Goal: Information Seeking & Learning: Understand process/instructions

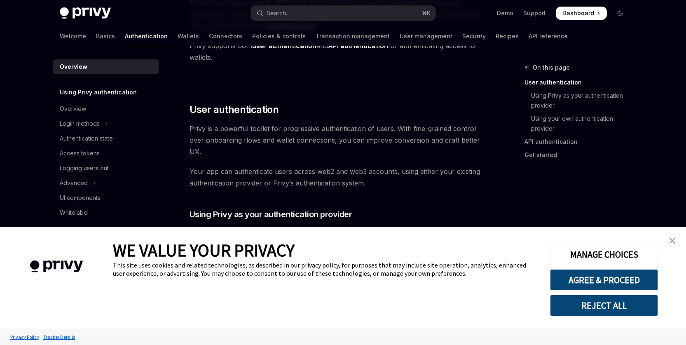
scroll to position [141, 0]
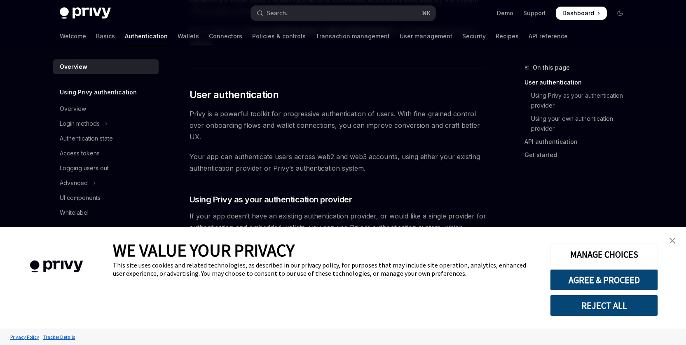
click at [672, 239] on img "close banner" at bounding box center [673, 241] width 6 height 6
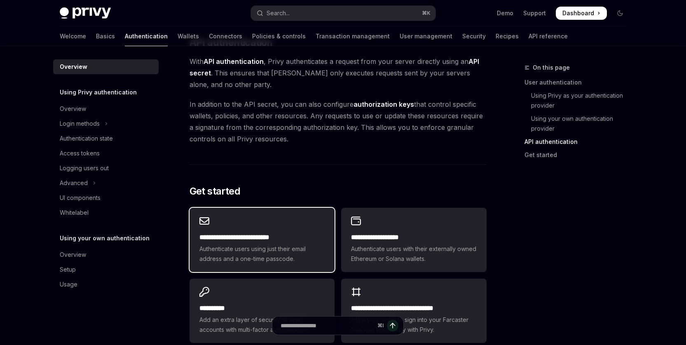
scroll to position [614, 0]
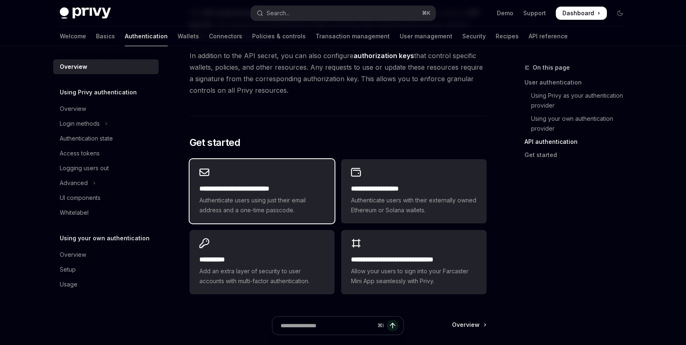
click at [286, 193] on h2 "**********" at bounding box center [261, 189] width 125 height 10
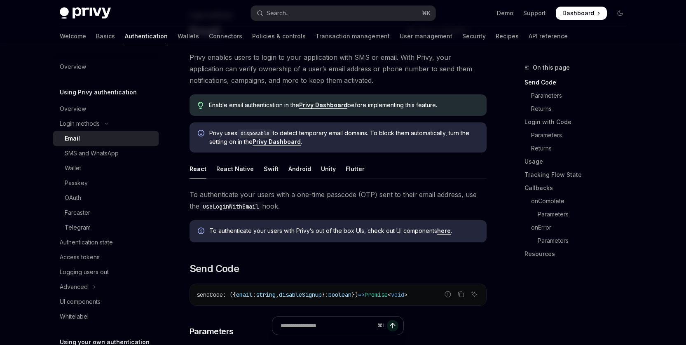
scroll to position [76, 0]
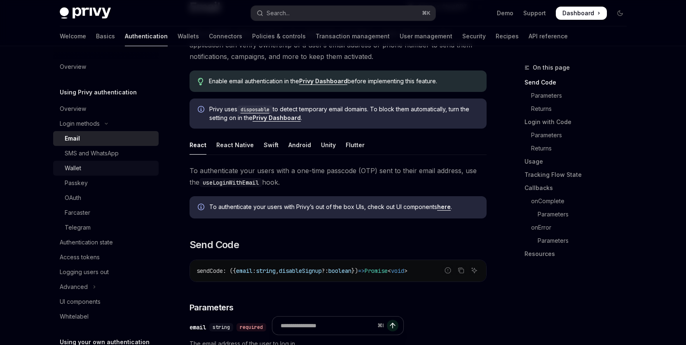
click at [73, 167] on div "Wallet" at bounding box center [73, 168] width 16 height 10
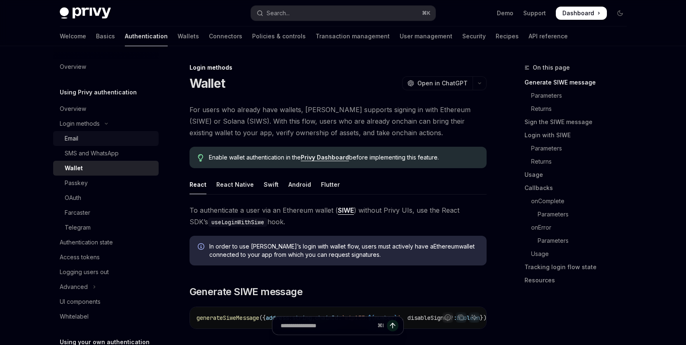
click at [73, 136] on div "Email" at bounding box center [72, 139] width 14 height 10
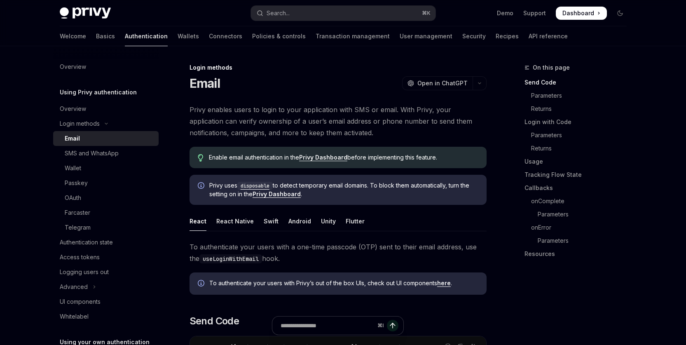
click at [322, 158] on link "Privy Dashboard" at bounding box center [323, 157] width 48 height 7
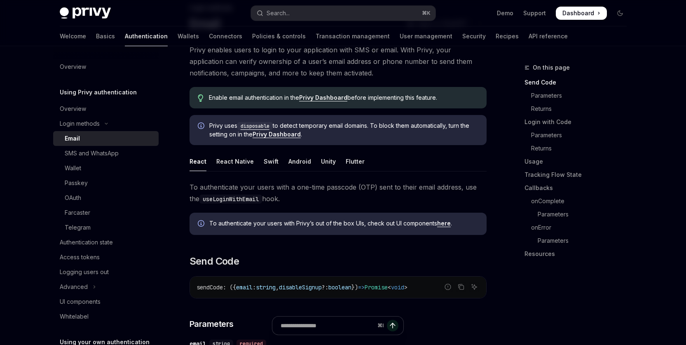
scroll to position [79, 0]
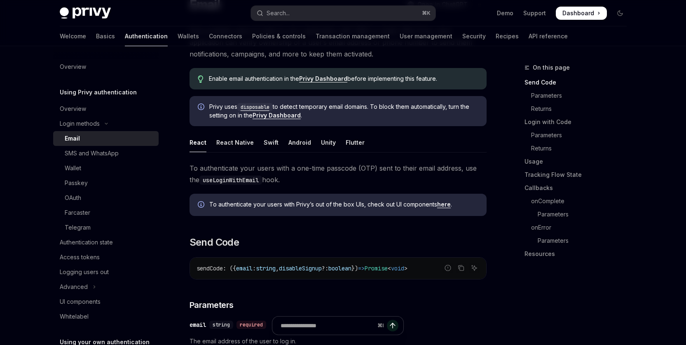
click at [445, 205] on link "here" at bounding box center [444, 204] width 14 height 7
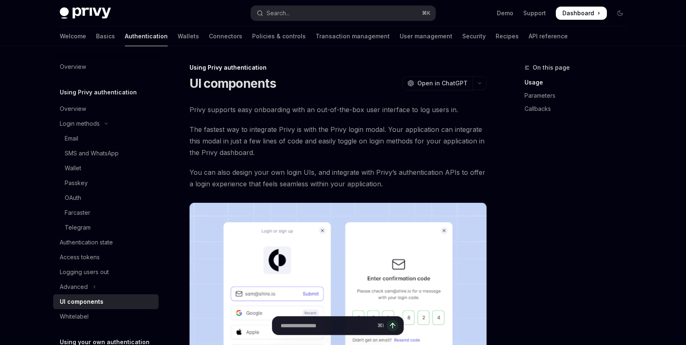
click at [611, 165] on div "On this page Usage Parameters Callbacks" at bounding box center [570, 204] width 125 height 282
click at [624, 226] on div "On this page Usage Parameters Callbacks" at bounding box center [570, 204] width 125 height 282
click at [623, 227] on div "On this page Usage Parameters Callbacks" at bounding box center [570, 204] width 125 height 282
click at [624, 228] on div "On this page Usage Parameters Callbacks" at bounding box center [570, 204] width 125 height 282
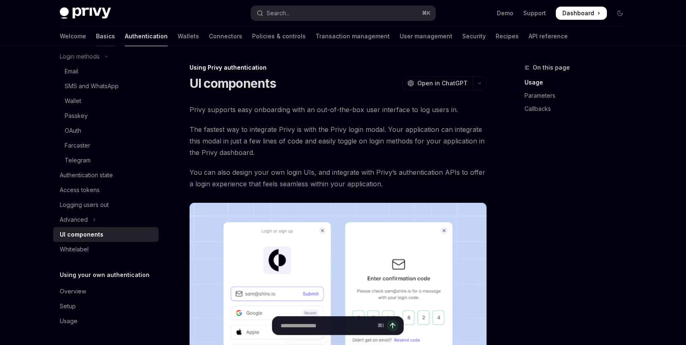
click at [96, 35] on link "Basics" at bounding box center [105, 36] width 19 height 20
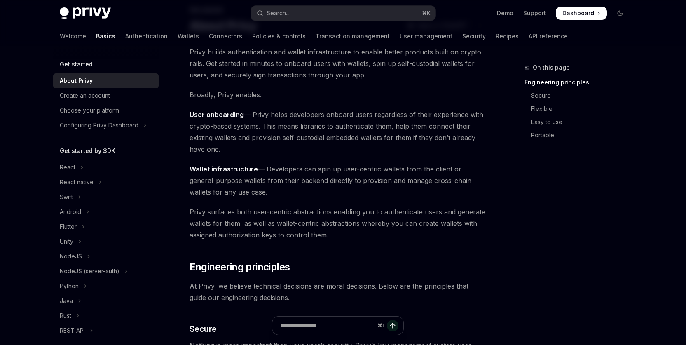
scroll to position [78, 0]
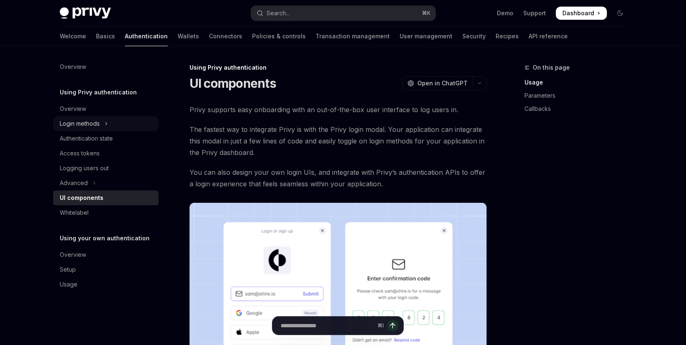
click at [79, 123] on div "Login methods" at bounding box center [80, 124] width 40 height 10
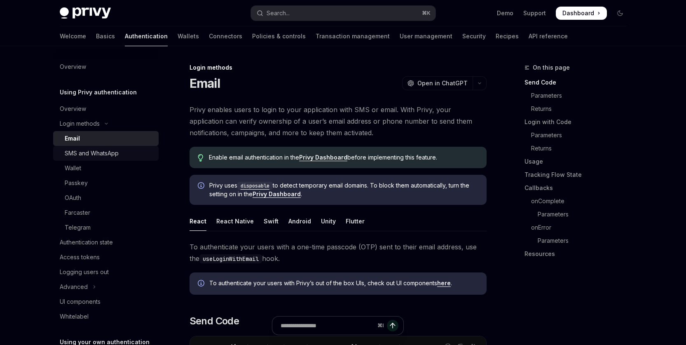
click at [92, 152] on div "SMS and WhatsApp" at bounding box center [92, 153] width 54 height 10
type textarea "*"
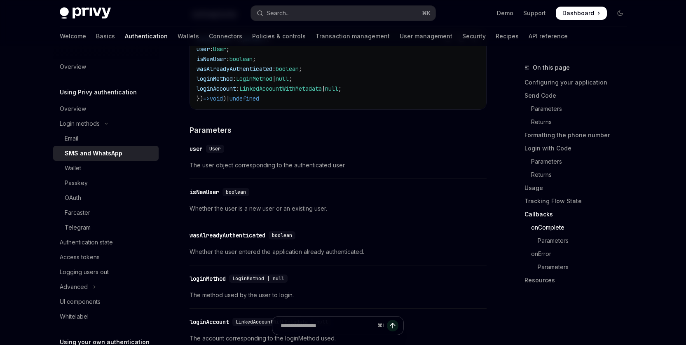
scroll to position [1683, 0]
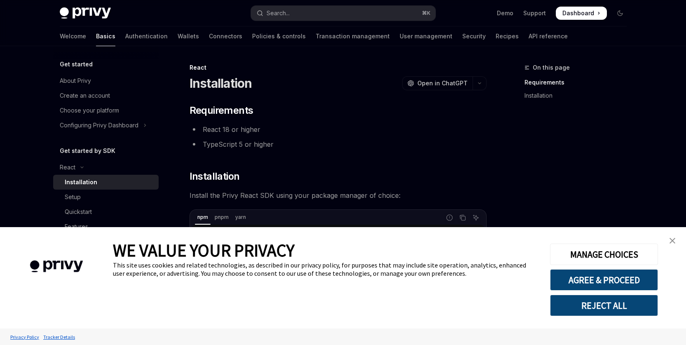
click at [674, 241] on img "close banner" at bounding box center [673, 241] width 6 height 6
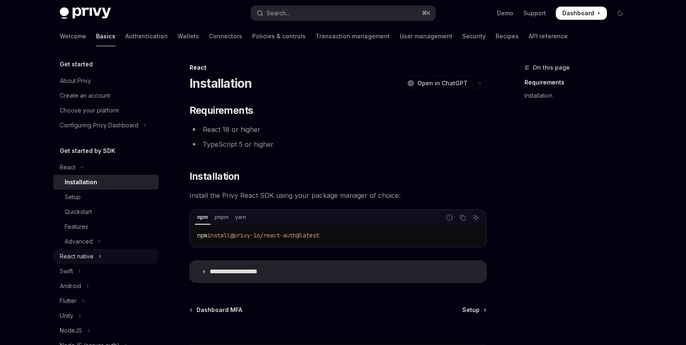
click at [80, 259] on div "React native" at bounding box center [77, 256] width 34 height 10
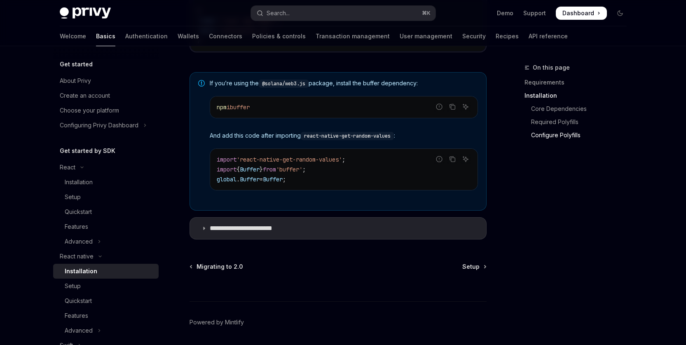
scroll to position [637, 0]
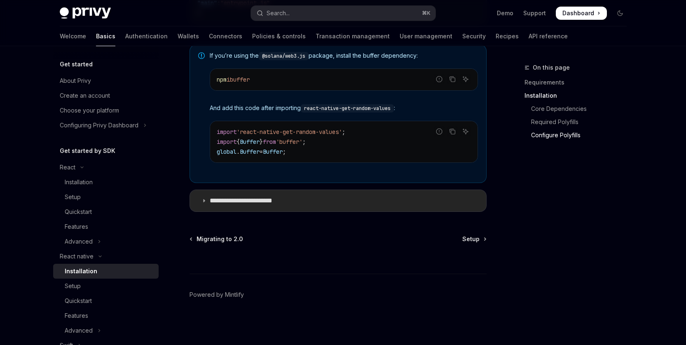
click at [270, 199] on p "**********" at bounding box center [250, 201] width 80 height 8
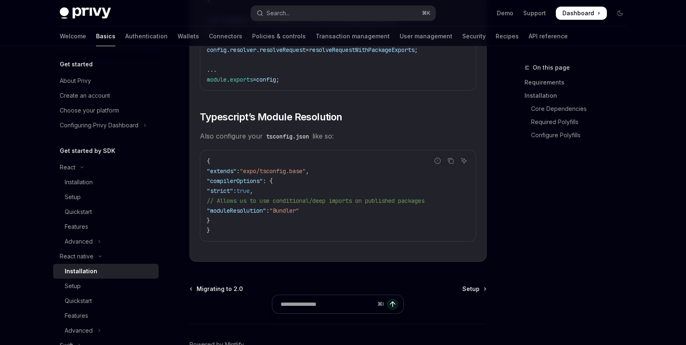
scroll to position [1468, 0]
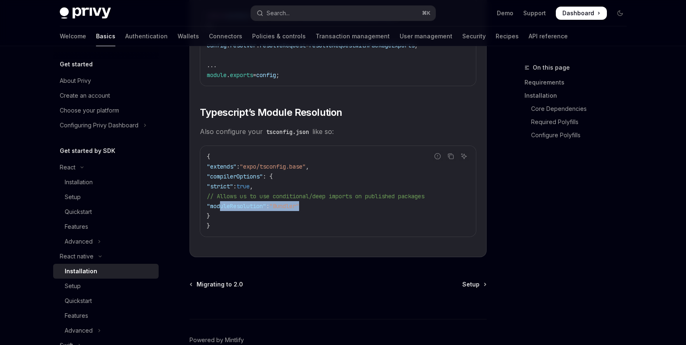
drag, startPoint x: 326, startPoint y: 211, endPoint x: 265, endPoint y: 221, distance: 61.7
click at [221, 213] on code "{ "extends" : "expo/tsconfig.base" , "compilerOptions" : { "strict" : true , //…" at bounding box center [338, 191] width 263 height 79
copy span ""moduleResolution" : "Bundler""
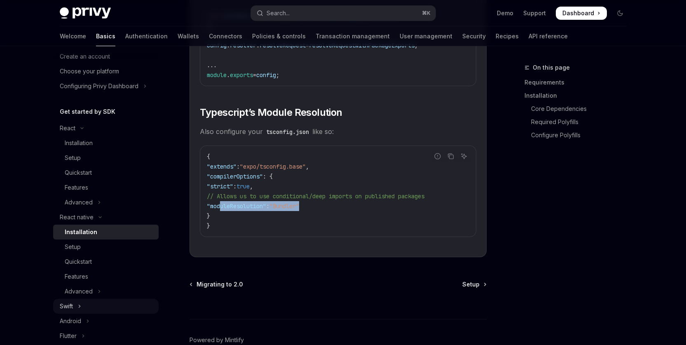
scroll to position [49, 0]
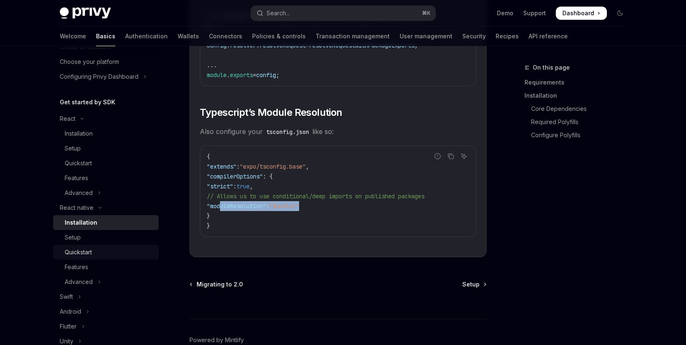
click at [88, 249] on div "Quickstart" at bounding box center [78, 252] width 27 height 10
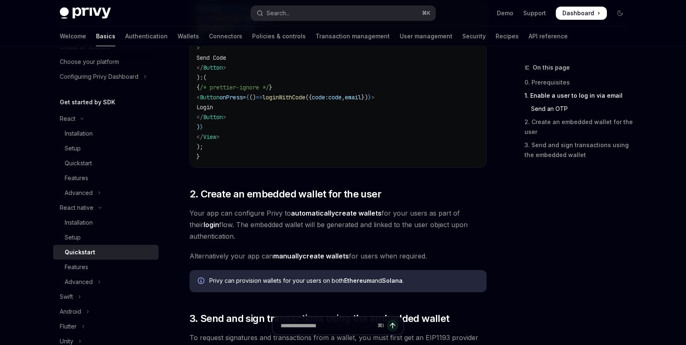
scroll to position [652, 0]
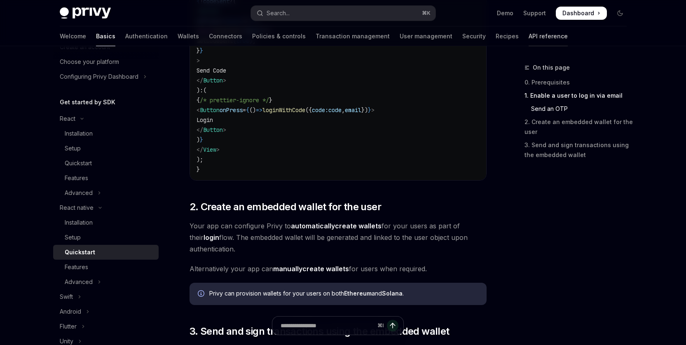
click at [529, 37] on link "API reference" at bounding box center [548, 36] width 39 height 20
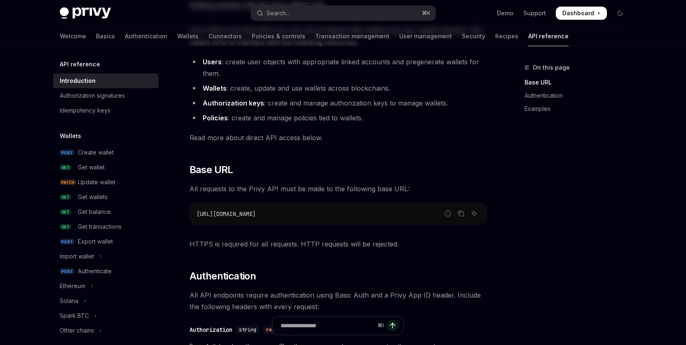
scroll to position [124, 0]
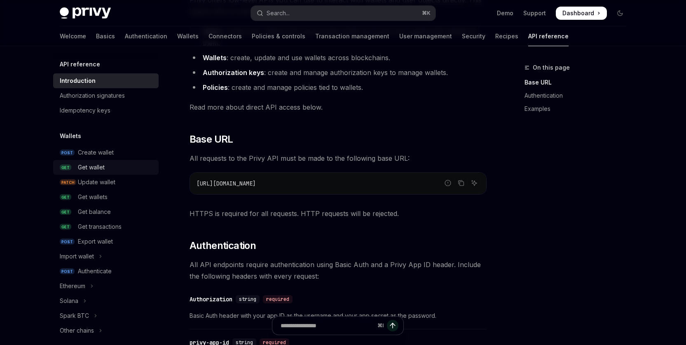
click at [82, 167] on div "Get wallet" at bounding box center [91, 167] width 27 height 10
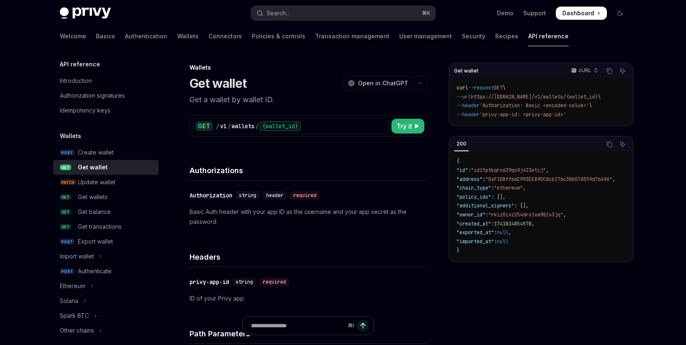
scroll to position [49, 0]
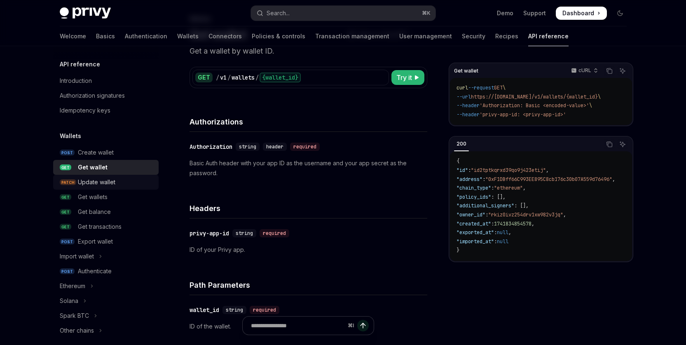
click at [98, 185] on div "Update wallet" at bounding box center [97, 182] width 38 height 10
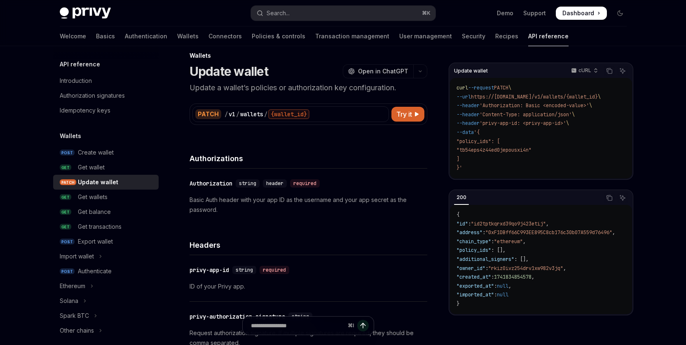
scroll to position [48, 0]
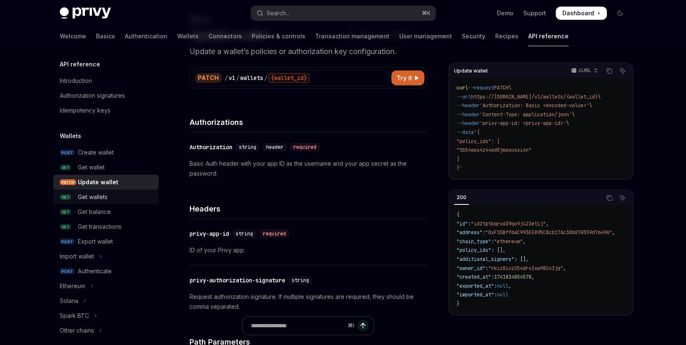
click at [94, 200] on div "Get wallets" at bounding box center [93, 197] width 30 height 10
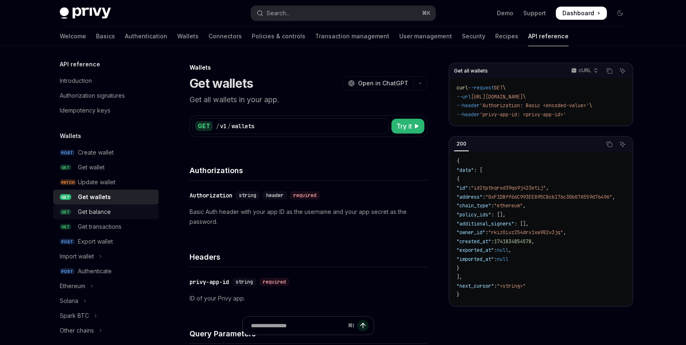
click at [101, 218] on link "GET Get balance" at bounding box center [106, 211] width 106 height 15
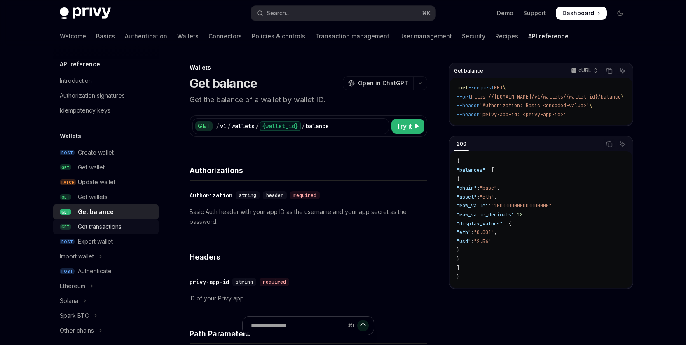
click at [103, 228] on div "Get transactions" at bounding box center [100, 227] width 44 height 10
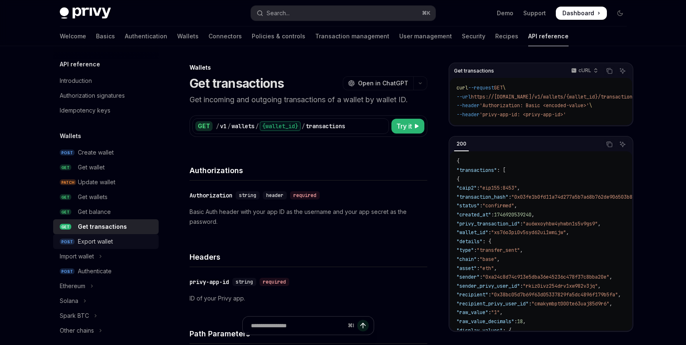
click at [103, 241] on div "Export wallet" at bounding box center [95, 242] width 35 height 10
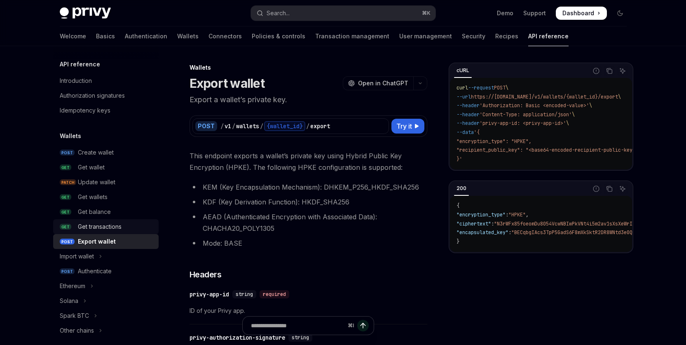
drag, startPoint x: 100, startPoint y: 225, endPoint x: 95, endPoint y: 222, distance: 5.9
click at [100, 225] on div "Get transactions" at bounding box center [100, 227] width 44 height 10
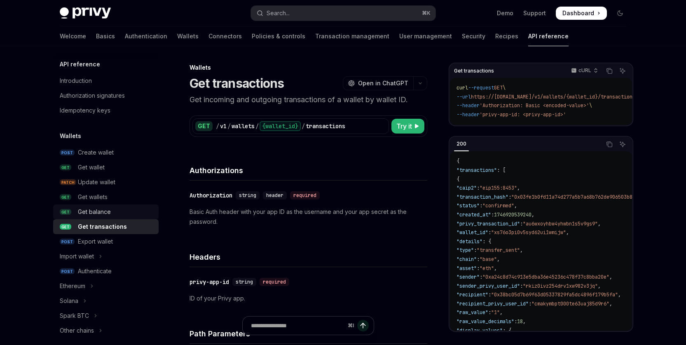
click at [95, 215] on div "Get balance" at bounding box center [94, 212] width 33 height 10
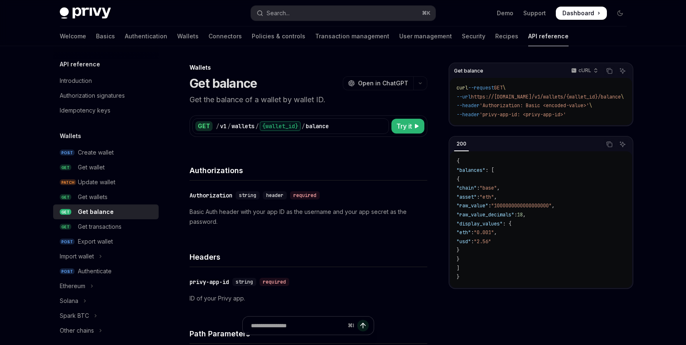
click at [94, 204] on link "GET Get balance" at bounding box center [106, 211] width 106 height 15
click at [98, 153] on div "Create wallet" at bounding box center [96, 153] width 36 height 10
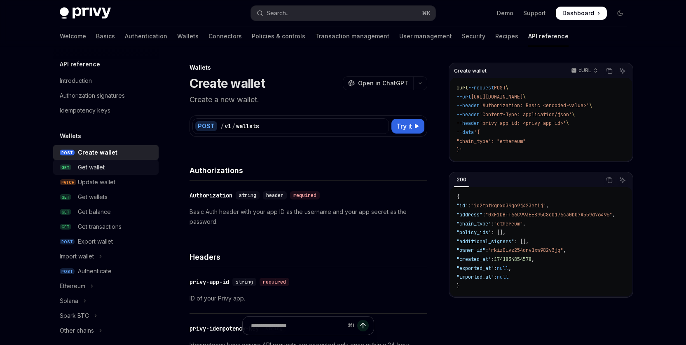
click at [102, 170] on div "Get wallet" at bounding box center [91, 167] width 27 height 10
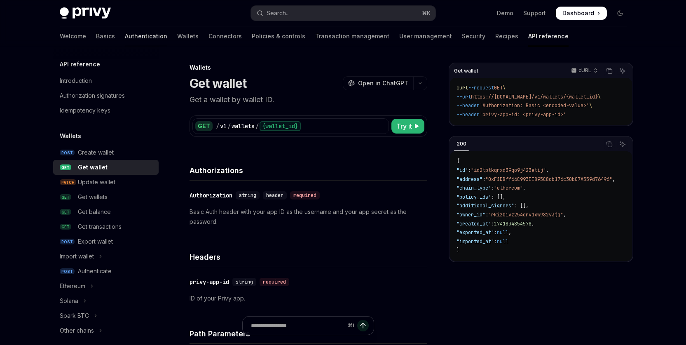
click at [125, 37] on link "Authentication" at bounding box center [146, 36] width 42 height 20
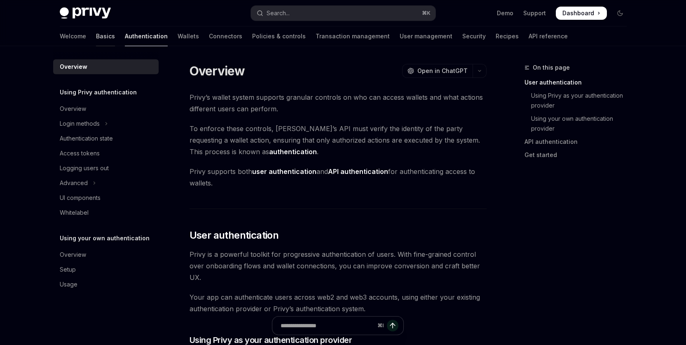
click at [96, 38] on link "Basics" at bounding box center [105, 36] width 19 height 20
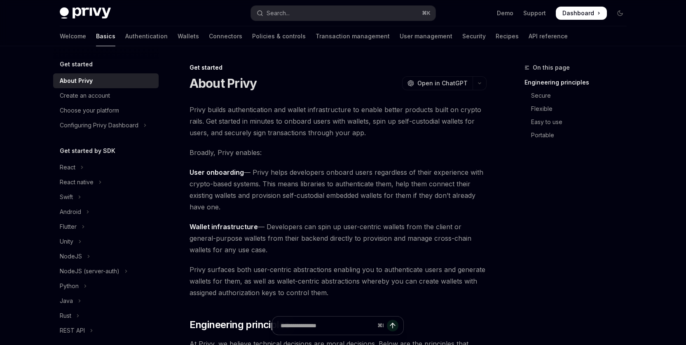
click at [67, 80] on div "About Privy" at bounding box center [76, 81] width 33 height 10
click at [82, 180] on div "React native" at bounding box center [77, 182] width 34 height 10
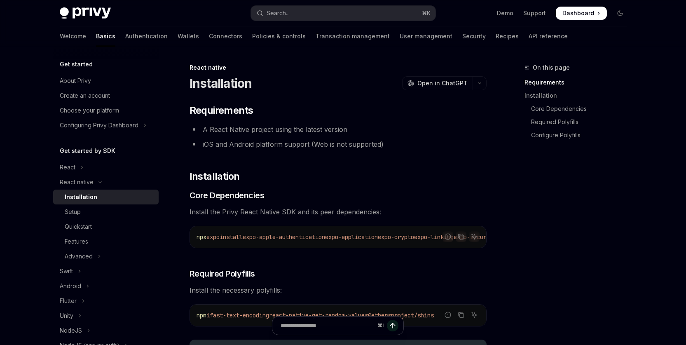
click at [82, 198] on div "Installation" at bounding box center [81, 197] width 33 height 10
click at [85, 215] on div "Setup" at bounding box center [109, 212] width 89 height 10
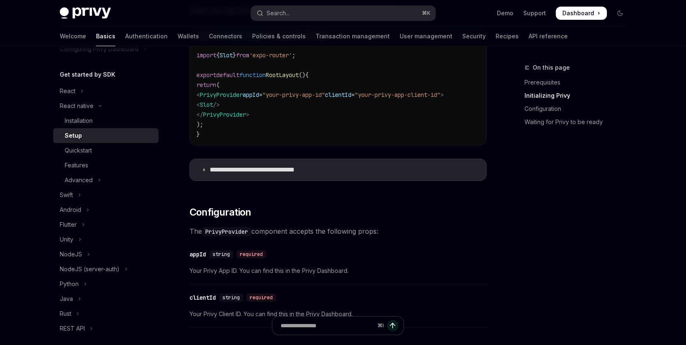
scroll to position [279, 0]
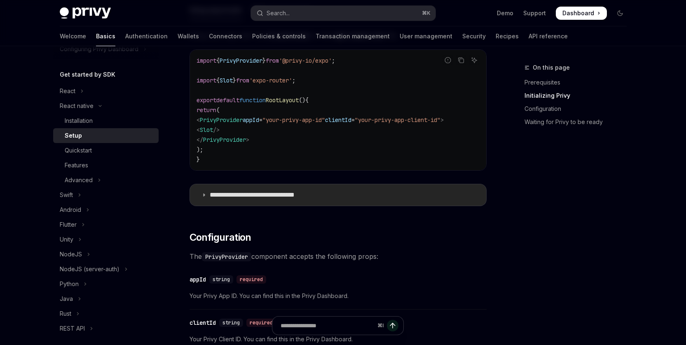
click at [268, 197] on p "**********" at bounding box center [265, 195] width 111 height 8
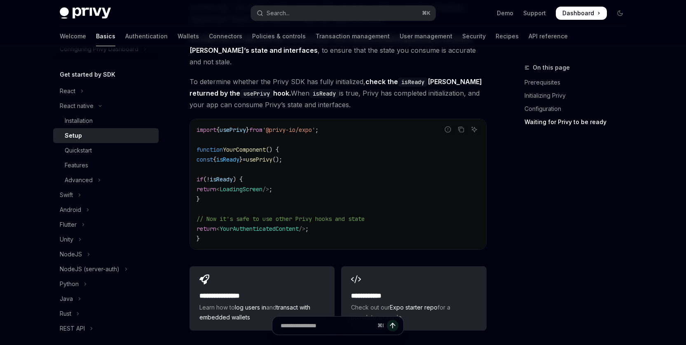
scroll to position [1193, 0]
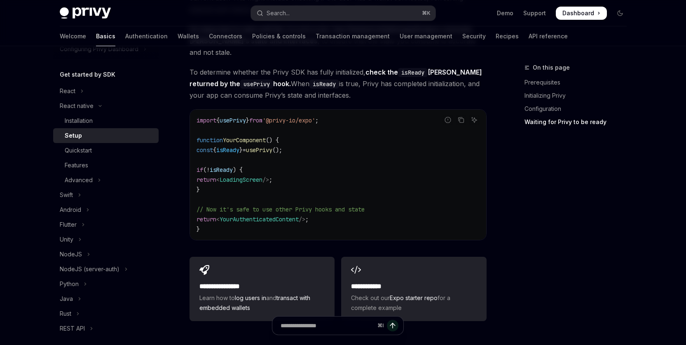
click at [382, 174] on code "import { usePrivy } from '@privy-io/expo' ; function YourComponent () { const {…" at bounding box center [338, 174] width 283 height 119
click at [411, 196] on code "import { usePrivy } from '@privy-io/expo' ; function YourComponent () { const {…" at bounding box center [338, 174] width 283 height 119
click at [341, 190] on code "import { usePrivy } from '@privy-io/expo' ; function YourComponent () { const {…" at bounding box center [338, 174] width 283 height 119
click at [275, 206] on code "import { usePrivy } from '@privy-io/expo' ; function YourComponent () { const {…" at bounding box center [338, 174] width 283 height 119
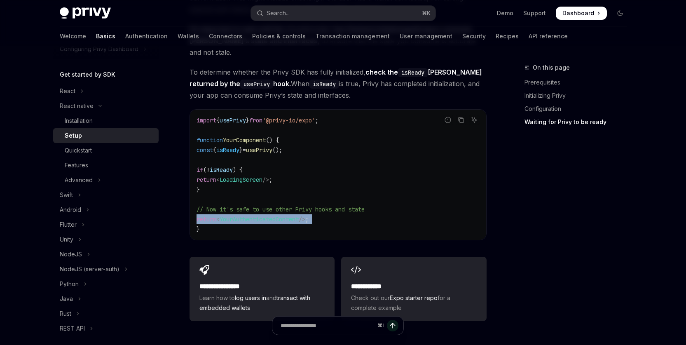
click at [275, 216] on span "YourAuthenticatedContent" at bounding box center [259, 219] width 79 height 7
click at [349, 163] on code "import { usePrivy } from '@privy-io/expo' ; function YourComponent () { const {…" at bounding box center [338, 174] width 283 height 119
click at [386, 182] on code "import { usePrivy } from '@privy-io/expo' ; function YourComponent () { const {…" at bounding box center [338, 174] width 283 height 119
click at [229, 146] on span "isReady" at bounding box center [227, 149] width 23 height 7
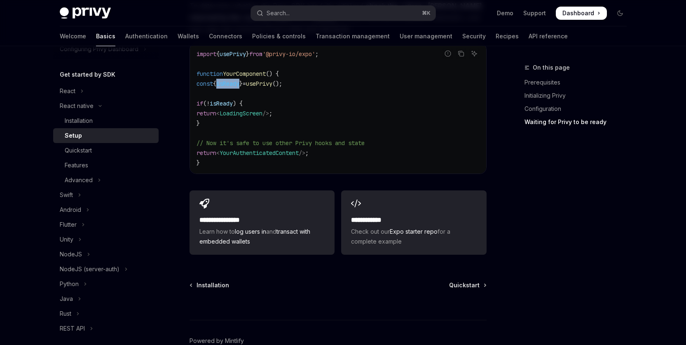
scroll to position [1263, 0]
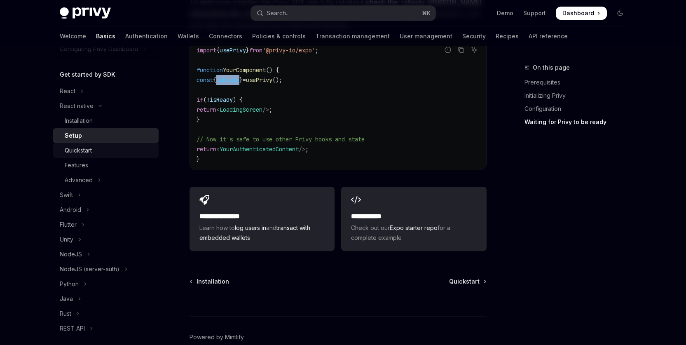
click at [94, 154] on div "Quickstart" at bounding box center [109, 150] width 89 height 10
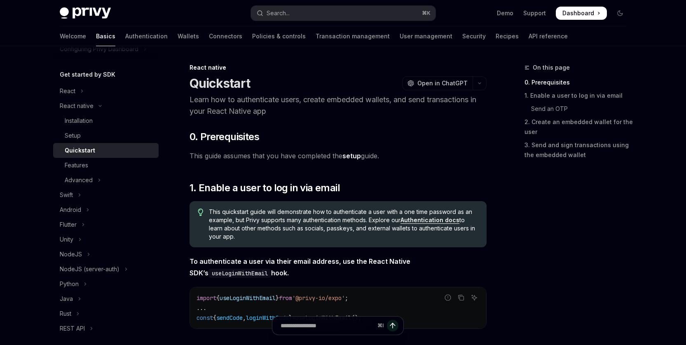
click at [80, 150] on div "Quickstart" at bounding box center [80, 150] width 30 height 10
type textarea "*"
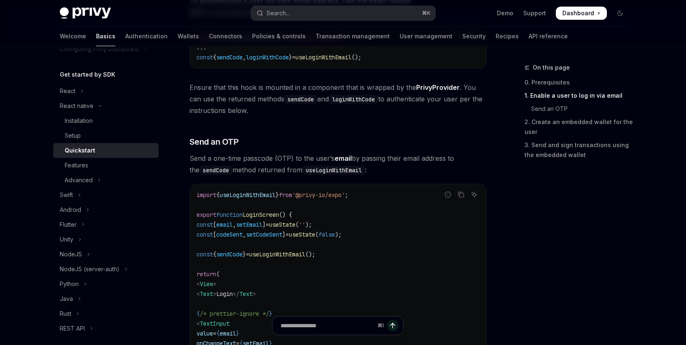
scroll to position [269, 0]
